Goal: Task Accomplishment & Management: Use online tool/utility

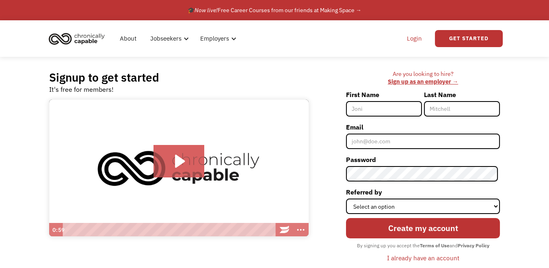
click at [417, 39] on link "Login" at bounding box center [414, 39] width 25 height 26
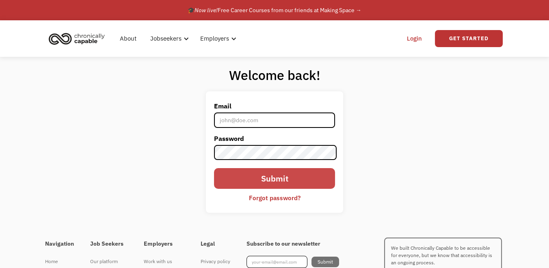
type input "[EMAIL_ADDRESS][DOMAIN_NAME]"
click at [288, 179] on input "Submit" at bounding box center [274, 178] width 121 height 20
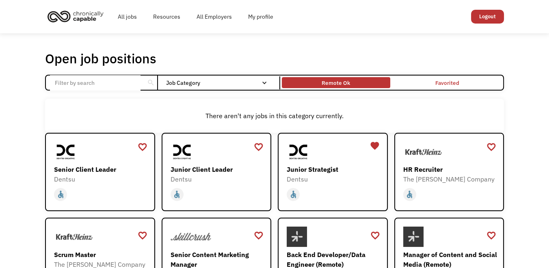
click at [340, 79] on div "Remote Ok" at bounding box center [336, 83] width 28 height 10
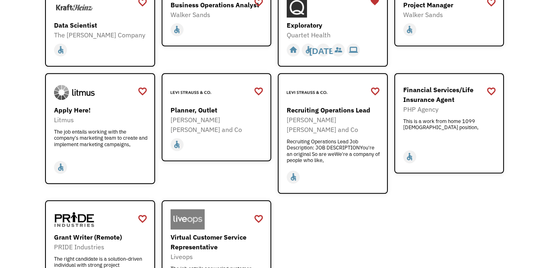
scroll to position [847, 0]
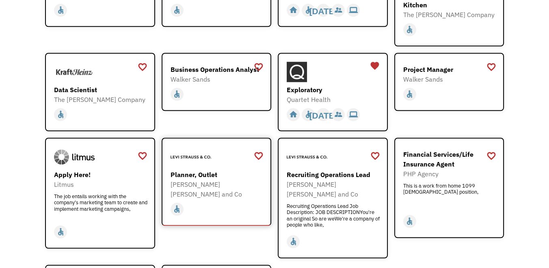
click at [224, 180] on div "Levi Strauss and Co" at bounding box center [218, 190] width 94 height 20
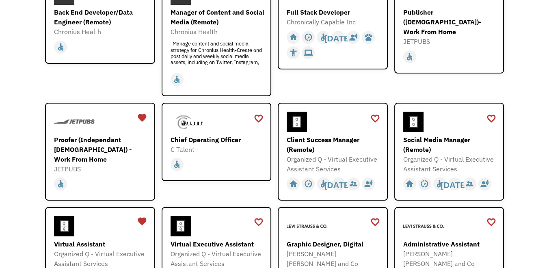
scroll to position [143, 0]
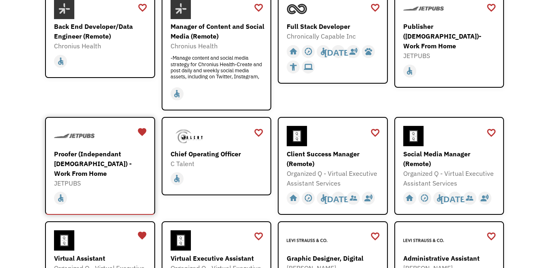
click at [106, 153] on div "Proofer (Independant Contractor) - Work From Home" at bounding box center [101, 163] width 94 height 29
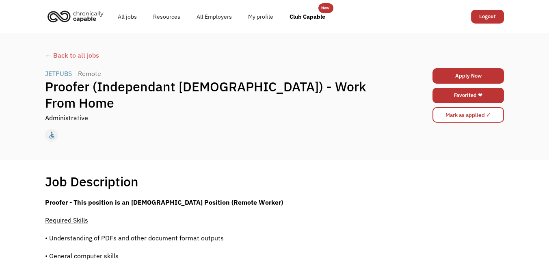
click at [79, 54] on div "← Back to all jobs" at bounding box center [274, 55] width 459 height 10
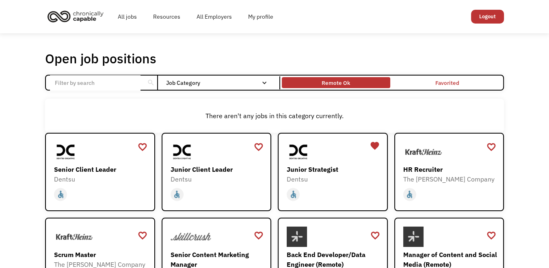
click at [331, 80] on div "Remote Ok" at bounding box center [336, 83] width 28 height 10
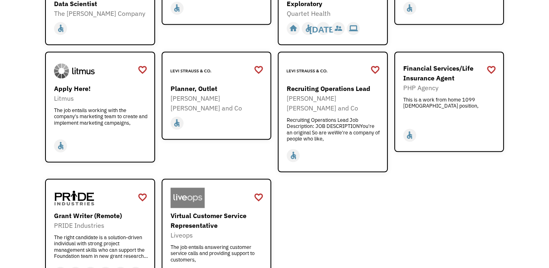
scroll to position [931, 0]
